Goal: Task Accomplishment & Management: Manage account settings

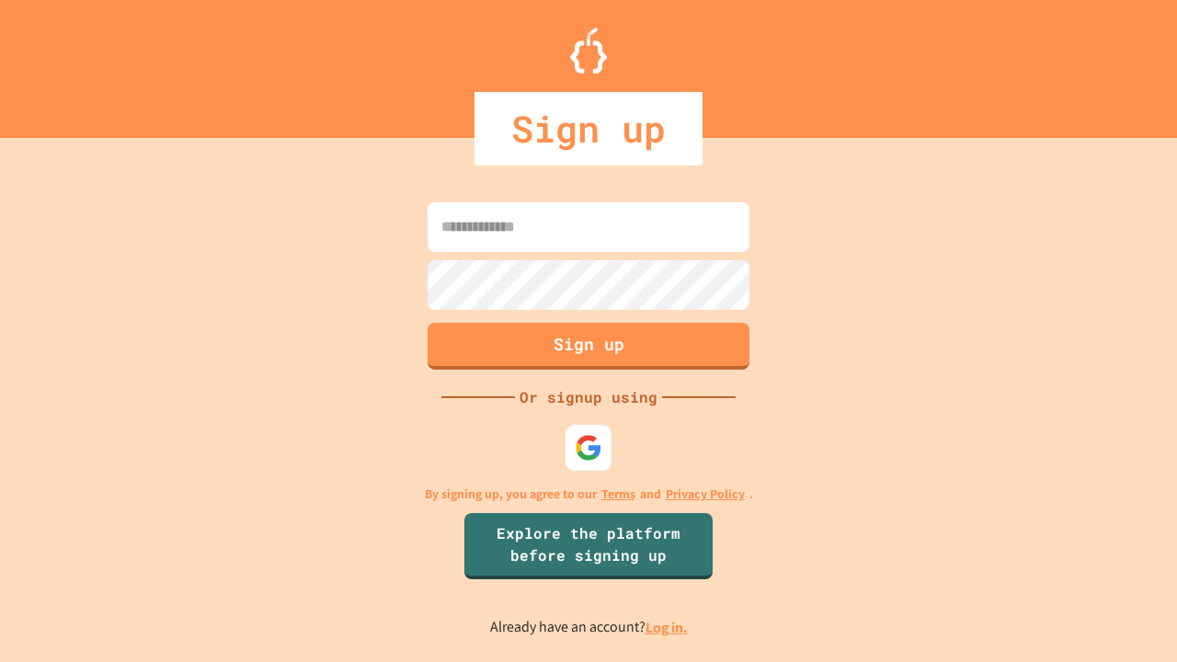
click at [667, 627] on link "Log in." at bounding box center [666, 627] width 42 height 19
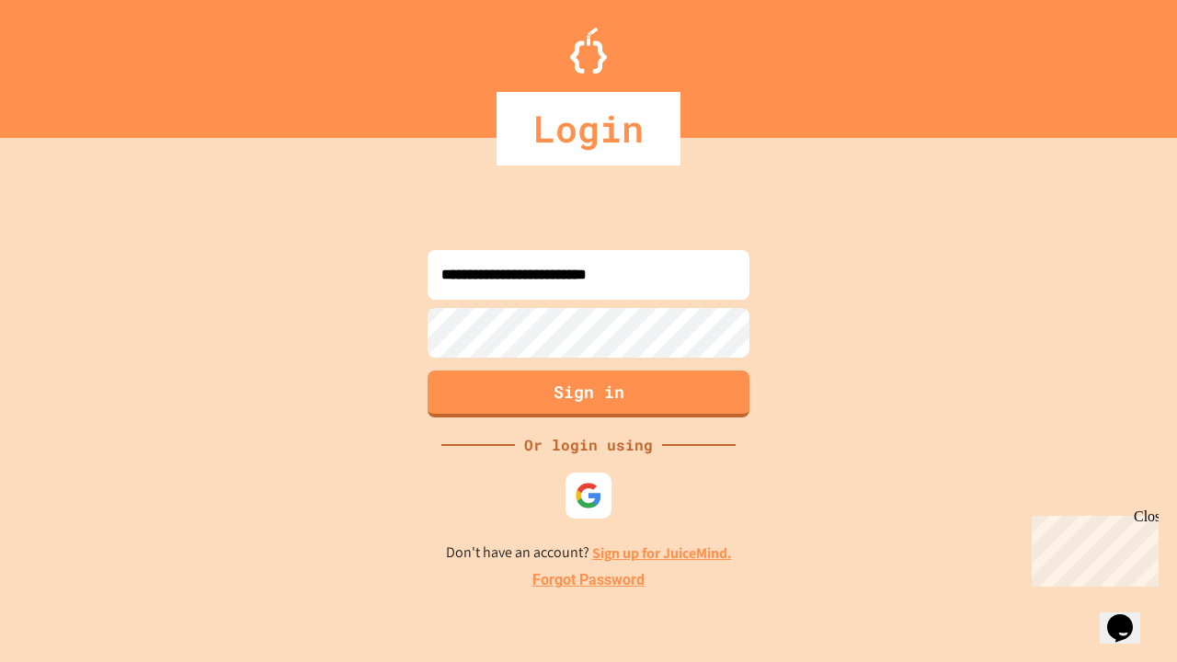
type input "**********"
